Goal: Find specific page/section: Find specific page/section

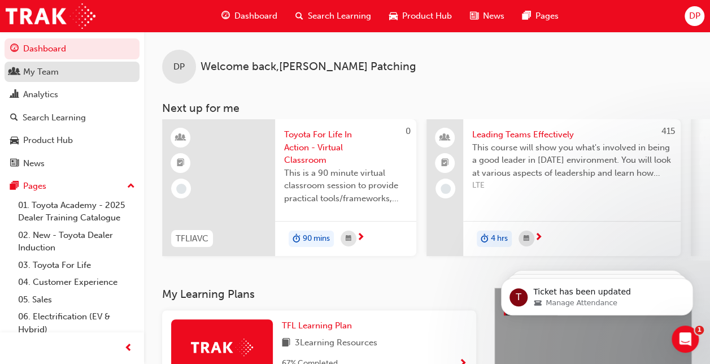
click at [37, 66] on div "My Team" at bounding box center [41, 72] width 36 height 13
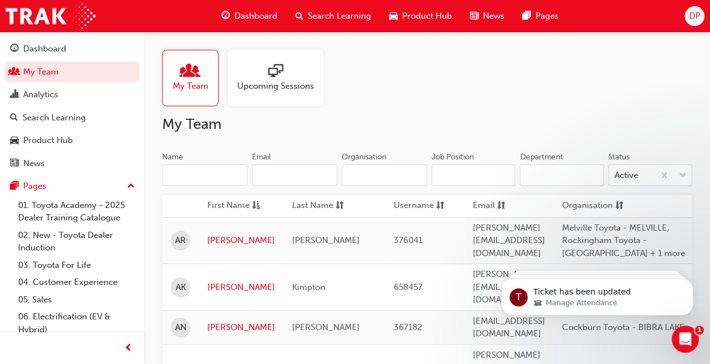
click at [198, 178] on input "Name" at bounding box center [204, 174] width 85 height 21
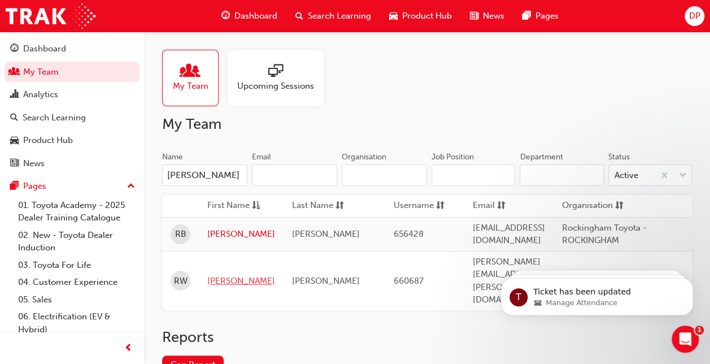
type input "Raymo"
click at [231, 275] on link "Raymond" at bounding box center [241, 281] width 68 height 13
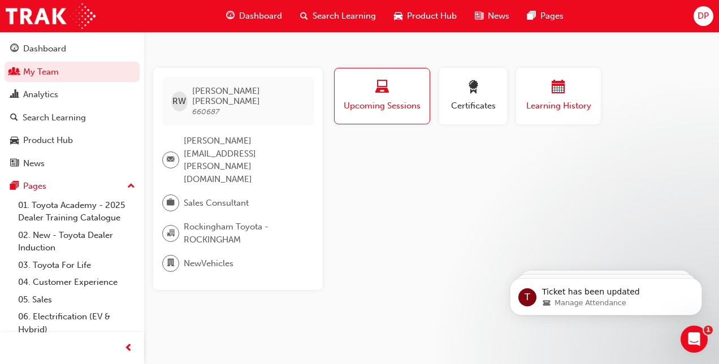
click at [561, 105] on span "Learning History" at bounding box center [558, 105] width 68 height 13
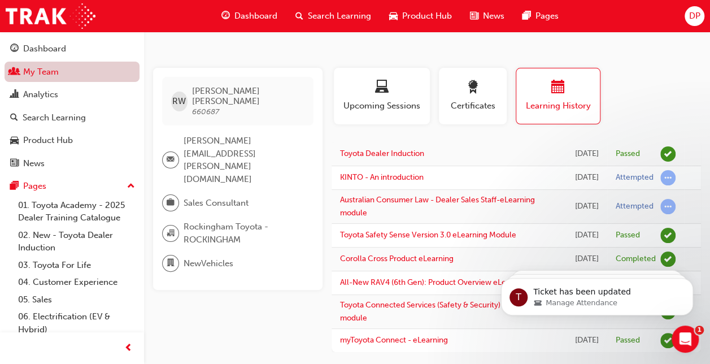
click at [49, 77] on link "My Team" at bounding box center [72, 72] width 135 height 21
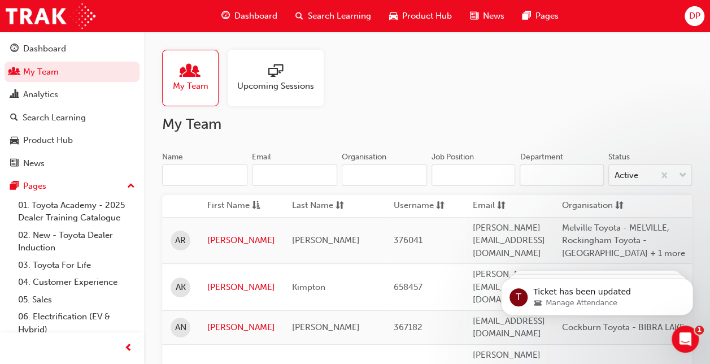
click at [189, 171] on input "Name" at bounding box center [204, 174] width 85 height 21
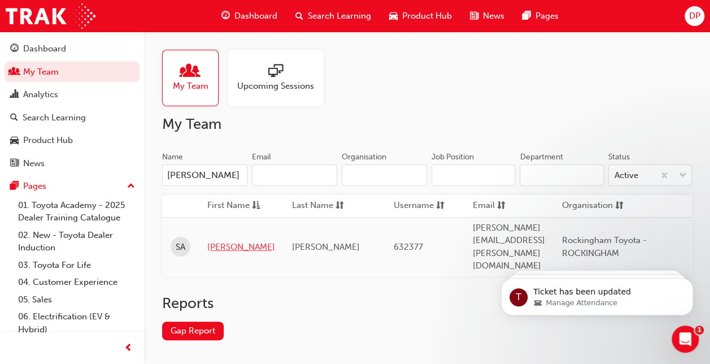
type input "Shaun"
click at [218, 241] on link "Shaun" at bounding box center [241, 247] width 68 height 13
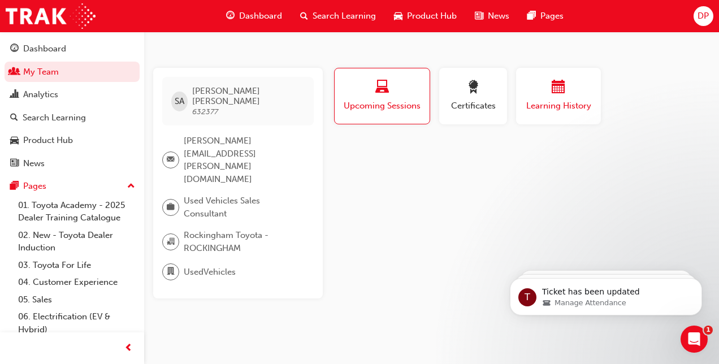
click at [565, 85] on div "button" at bounding box center [558, 89] width 68 height 18
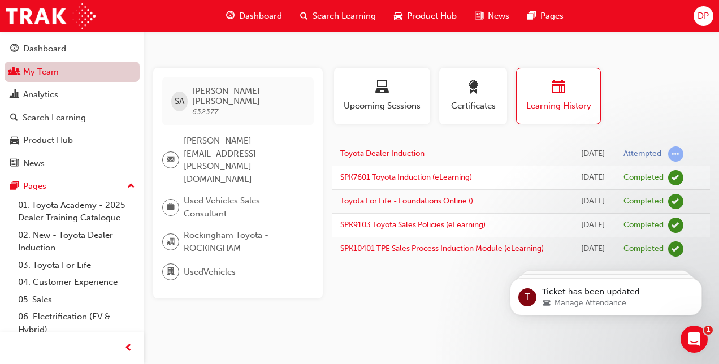
click at [43, 71] on link "My Team" at bounding box center [72, 72] width 135 height 21
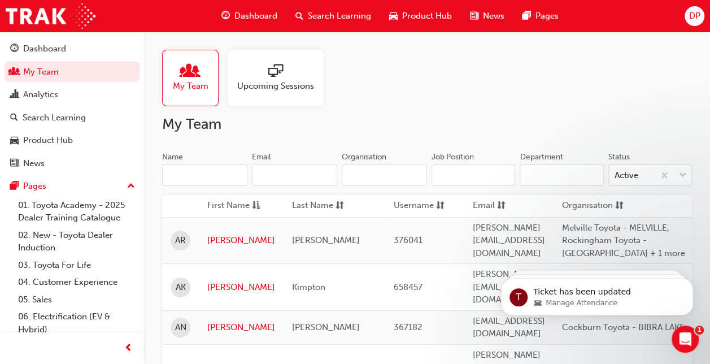
click at [192, 189] on div "Name Email Organisation" at bounding box center [294, 173] width 265 height 44
click at [185, 172] on input "Name" at bounding box center [204, 174] width 85 height 21
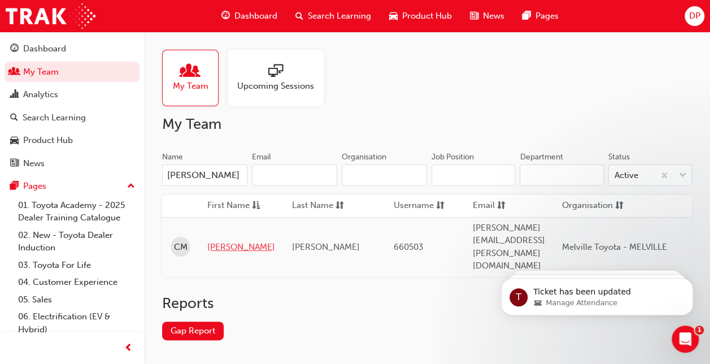
type input "cameron"
click at [228, 241] on link "Cameron" at bounding box center [241, 247] width 68 height 13
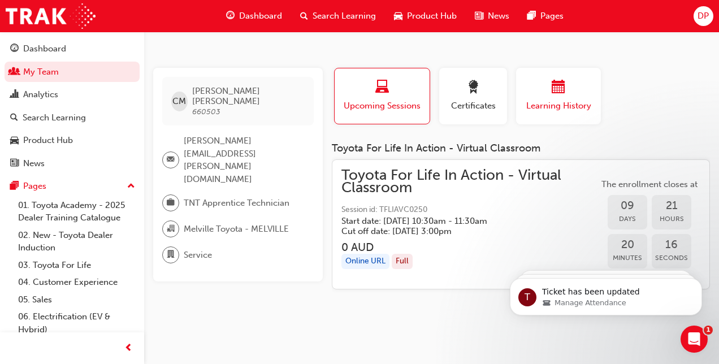
click at [550, 111] on span "Learning History" at bounding box center [558, 105] width 68 height 13
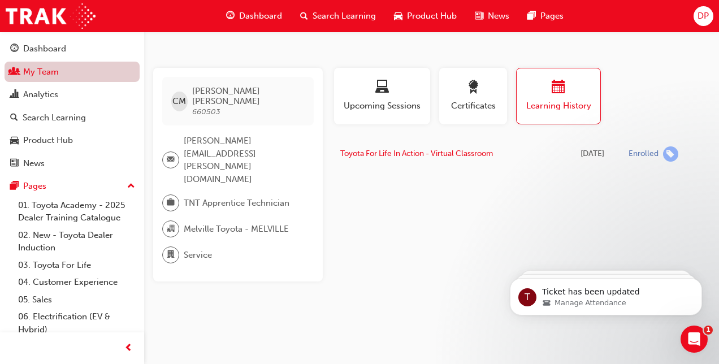
click at [42, 70] on link "My Team" at bounding box center [72, 72] width 135 height 21
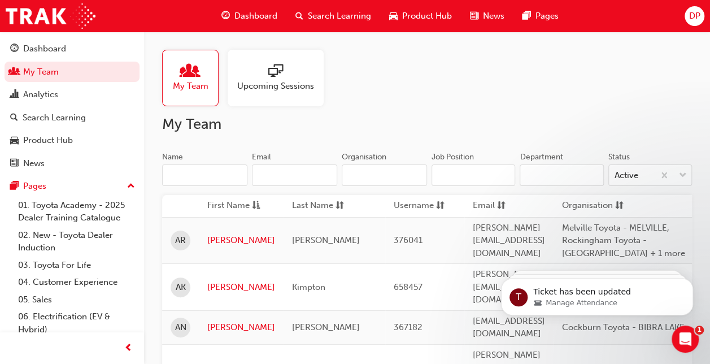
click at [185, 174] on input "Name" at bounding box center [204, 174] width 85 height 21
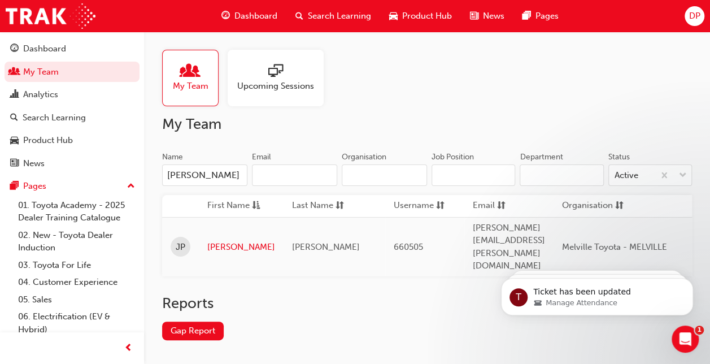
type input "jackson pearce"
click at [219, 241] on link "Jackson" at bounding box center [241, 247] width 68 height 13
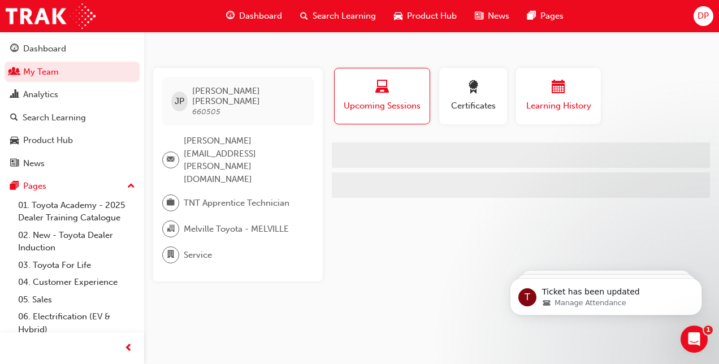
click at [564, 93] on span "calendar-icon" at bounding box center [559, 87] width 14 height 15
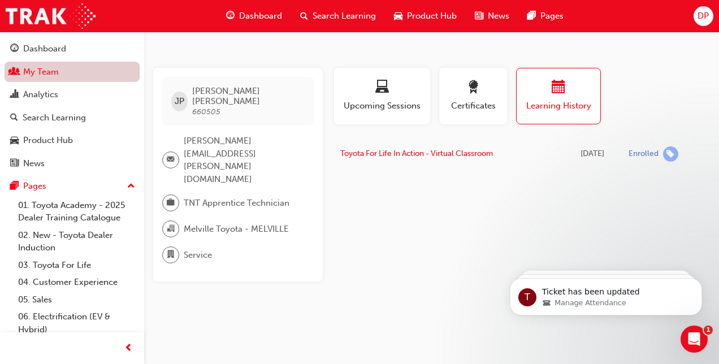
click at [47, 69] on link "My Team" at bounding box center [72, 72] width 135 height 21
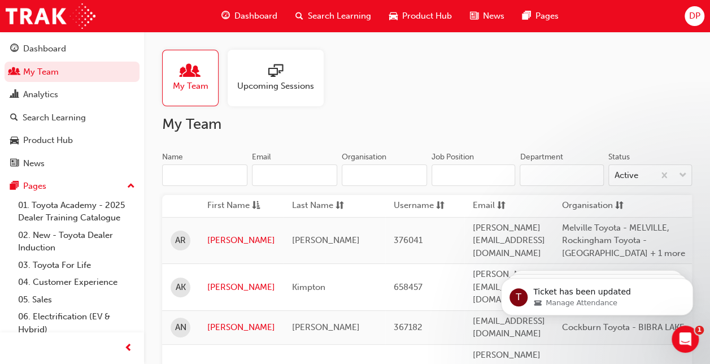
click at [188, 167] on input "Name" at bounding box center [204, 174] width 85 height 21
type input "N"
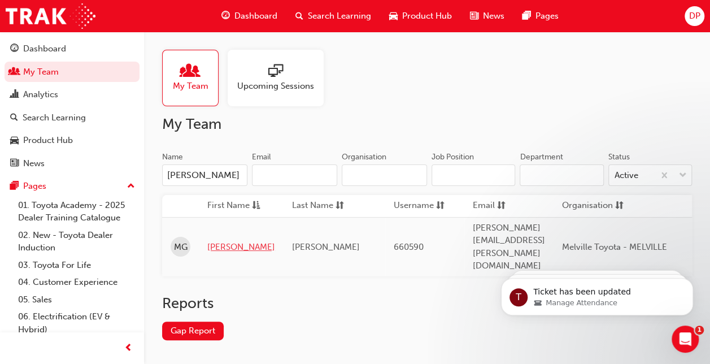
type input "Michael"
click at [224, 241] on link "Michael" at bounding box center [241, 247] width 68 height 13
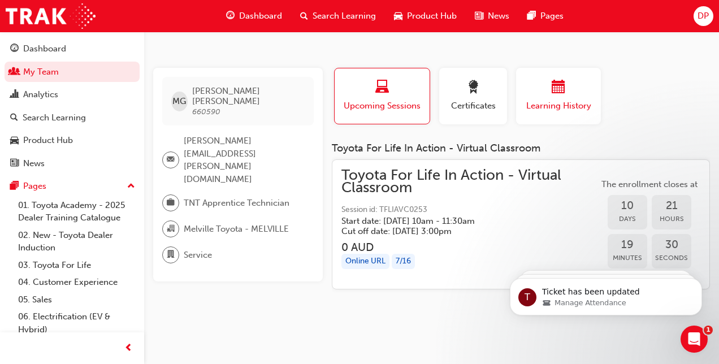
click at [562, 94] on span "calendar-icon" at bounding box center [559, 87] width 14 height 15
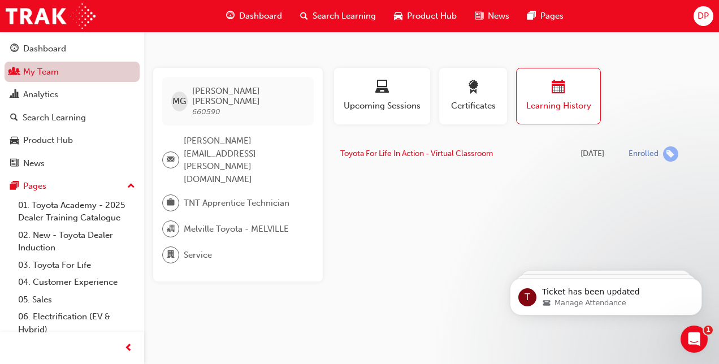
click at [55, 75] on link "My Team" at bounding box center [72, 72] width 135 height 21
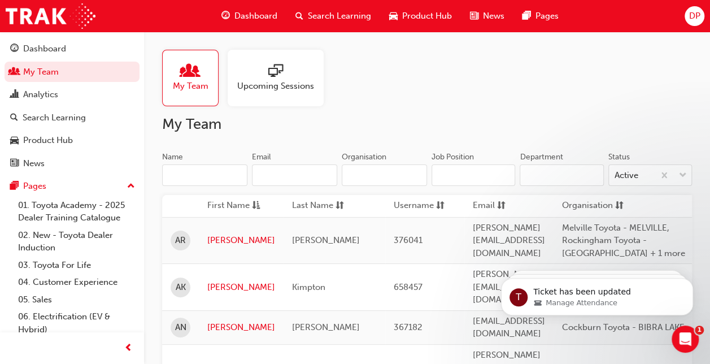
click at [188, 172] on input "Name" at bounding box center [204, 174] width 85 height 21
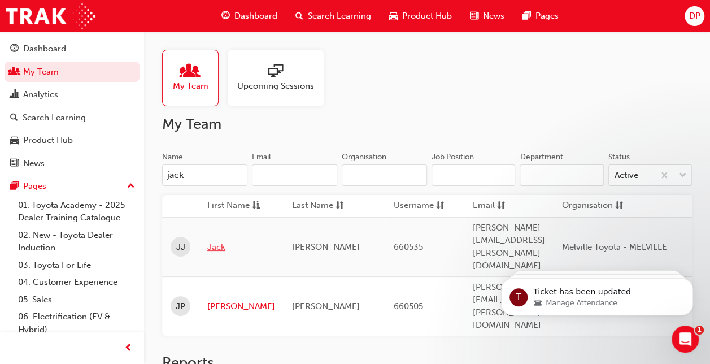
type input "jack"
click at [220, 241] on link "Jack" at bounding box center [241, 247] width 68 height 13
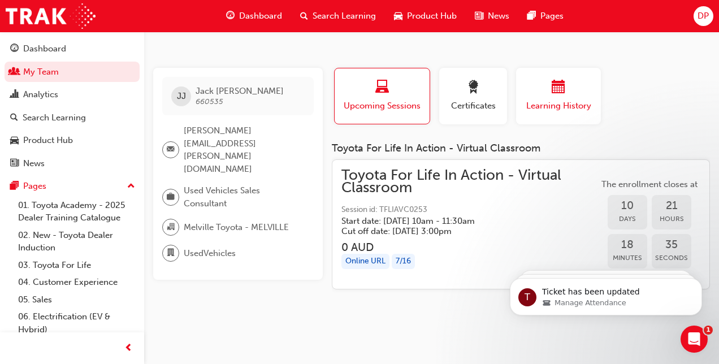
click at [553, 105] on span "Learning History" at bounding box center [558, 105] width 68 height 13
